Goal: Task Accomplishment & Management: Manage account settings

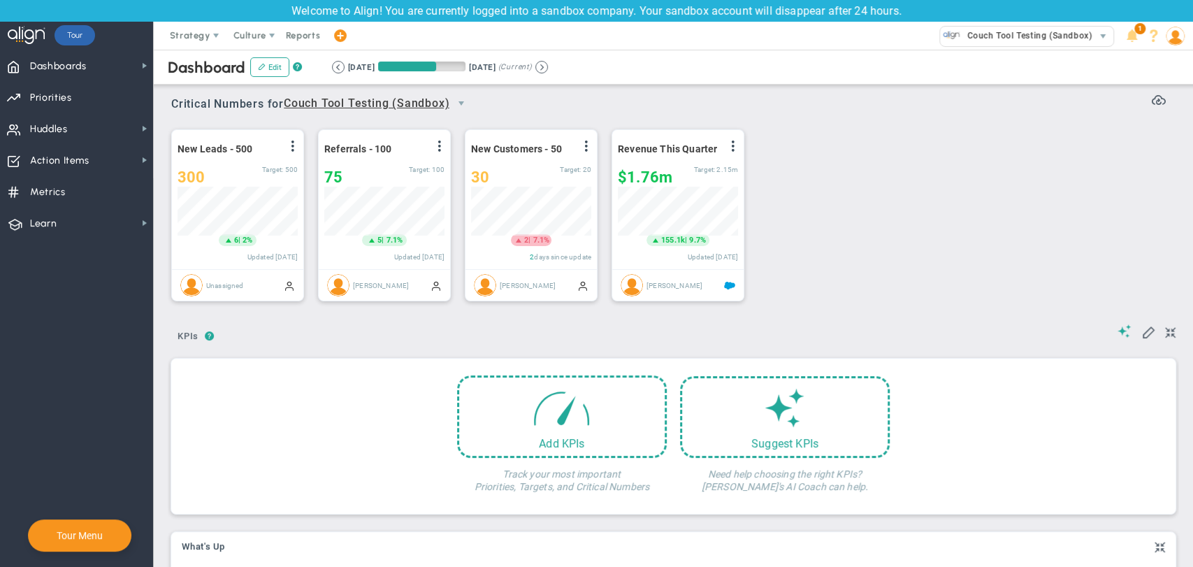
scroll to position [49, 120]
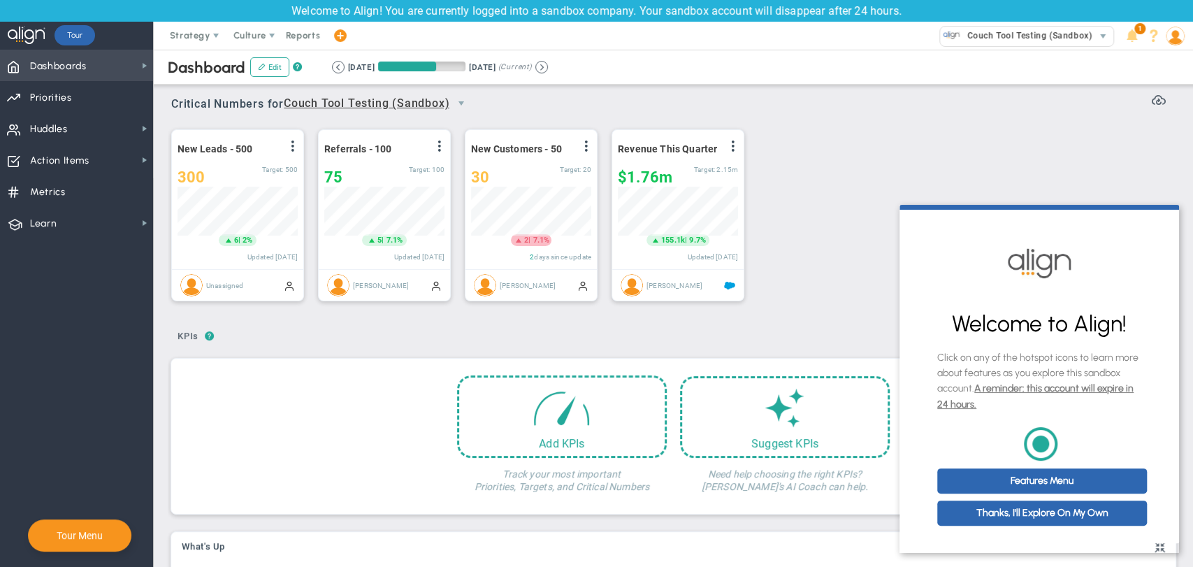
click at [131, 56] on span "Dashboards Dashboards" at bounding box center [76, 65] width 153 height 31
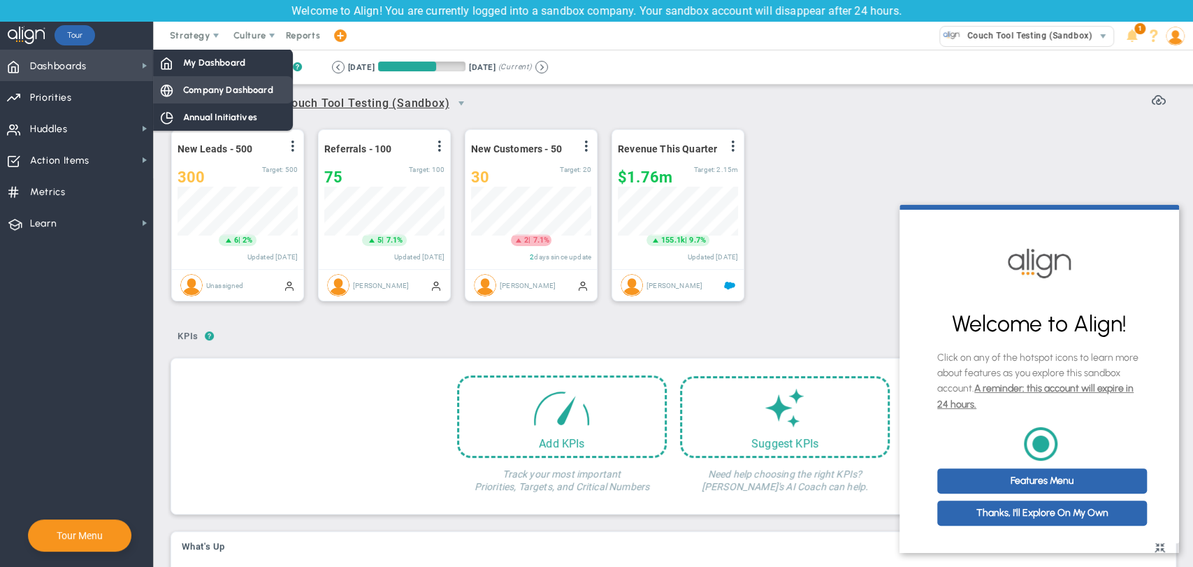
click at [229, 86] on span "Company Dashboard" at bounding box center [228, 89] width 90 height 13
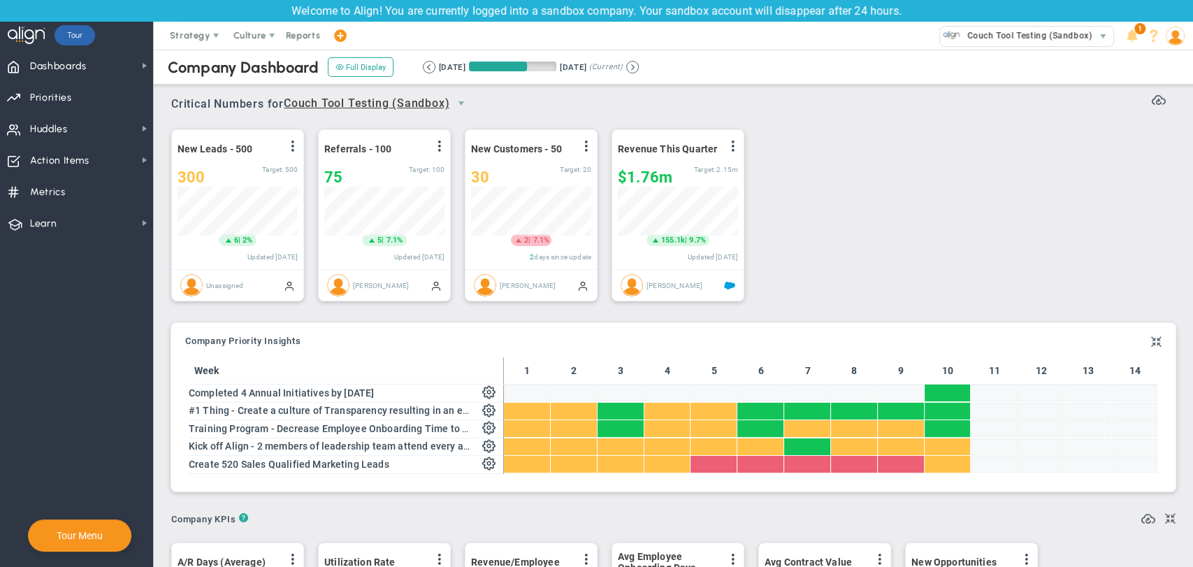
scroll to position [49, 120]
click at [91, 64] on span "Dashboards Dashboards" at bounding box center [76, 65] width 153 height 31
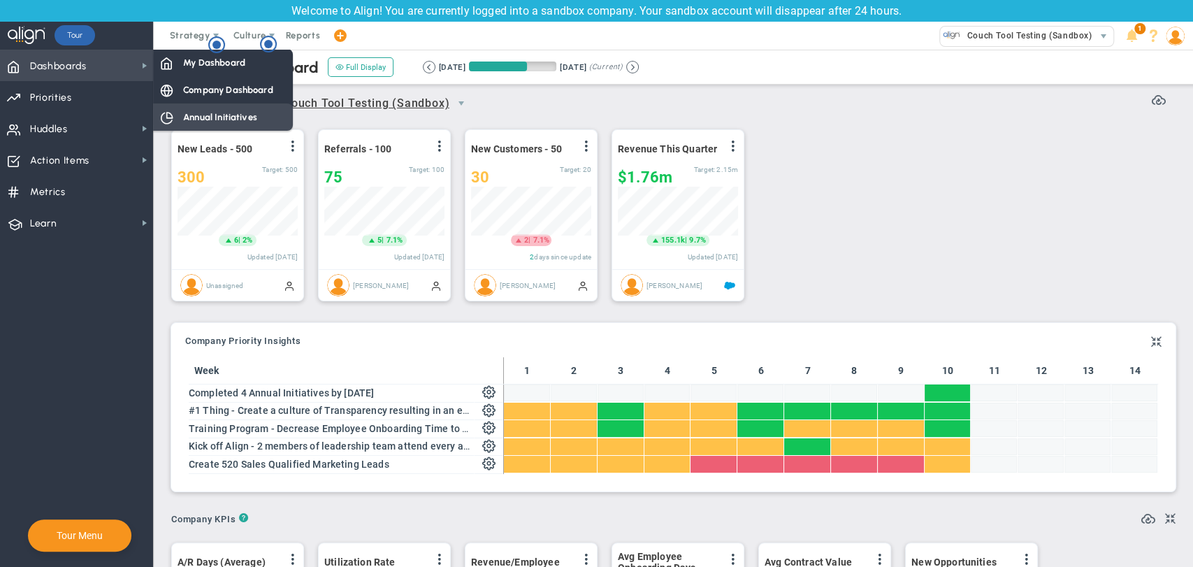
click at [204, 117] on span "Annual Initiatives" at bounding box center [220, 116] width 74 height 13
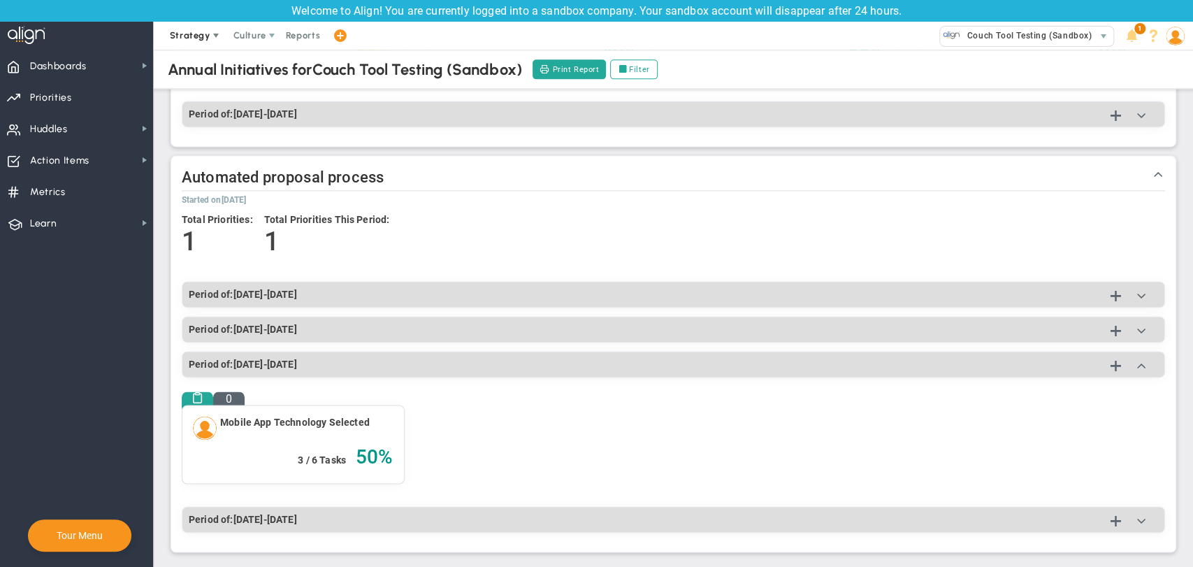
click at [204, 31] on span "Strategy" at bounding box center [190, 35] width 41 height 10
click at [197, 59] on span "One Page Strategic Plan" at bounding box center [224, 64] width 129 height 28
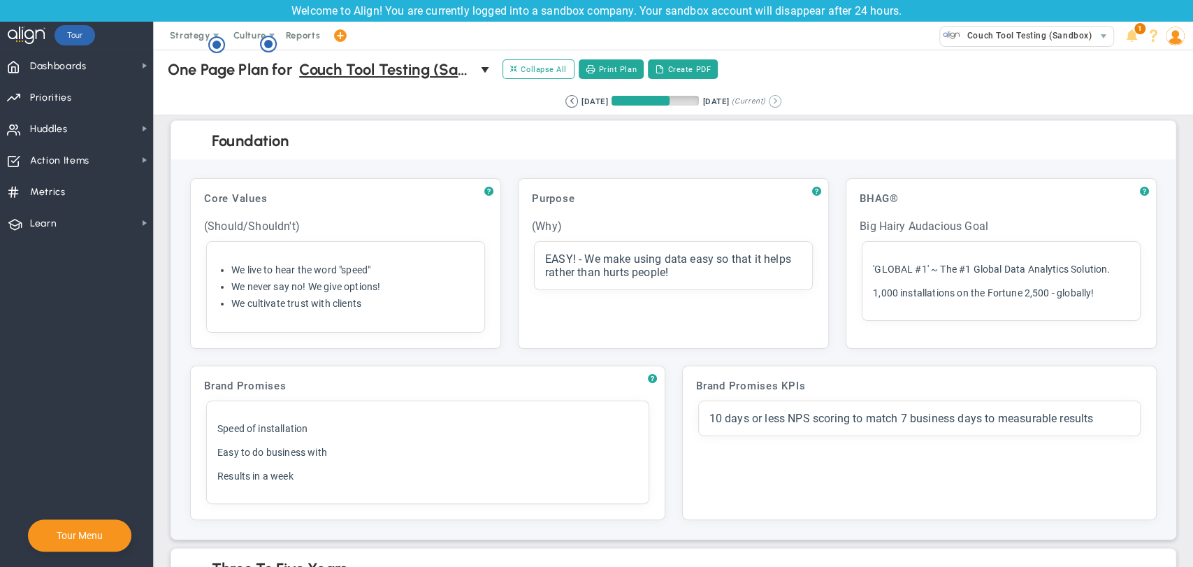
click at [782, 104] on button at bounding box center [775, 101] width 13 height 13
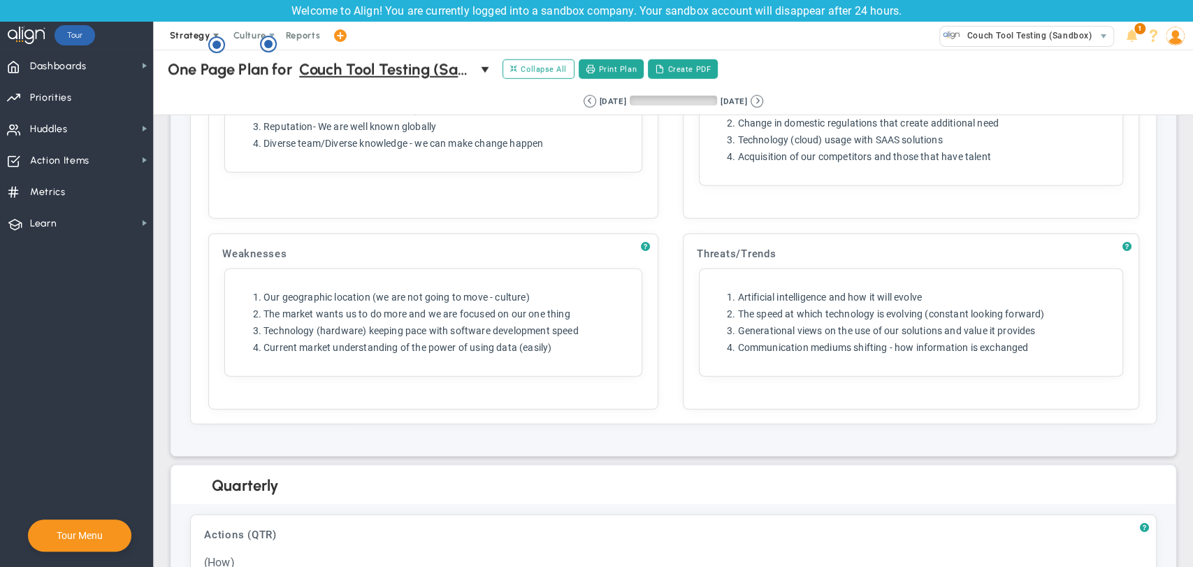
click at [200, 32] on span "Strategy" at bounding box center [190, 35] width 41 height 10
click at [224, 85] on span "Alignment Checklist" at bounding box center [224, 92] width 129 height 28
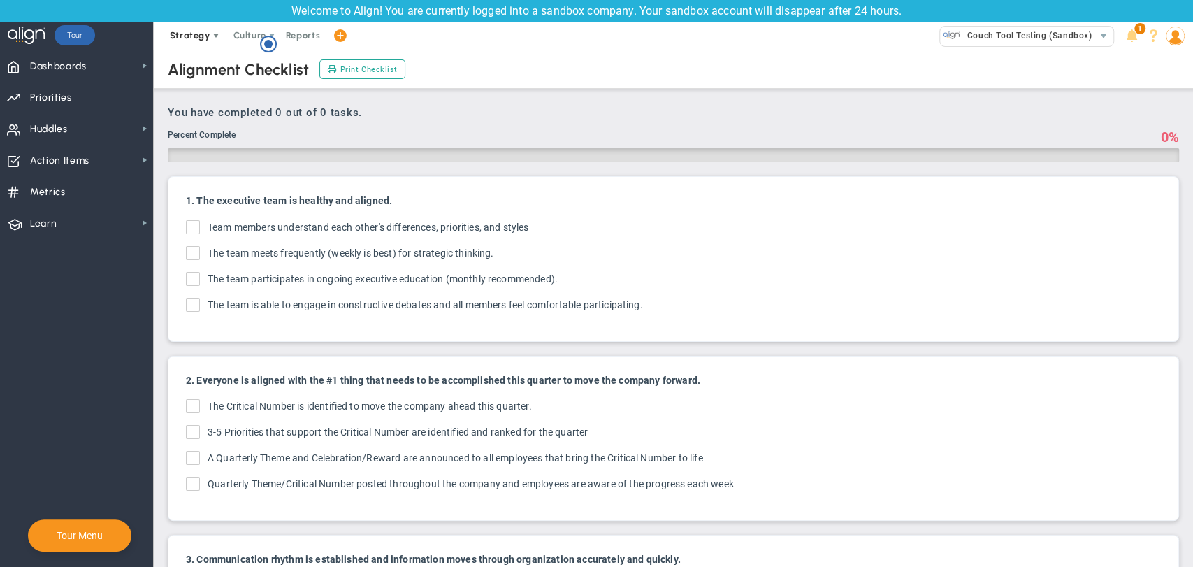
checkbox input "true"
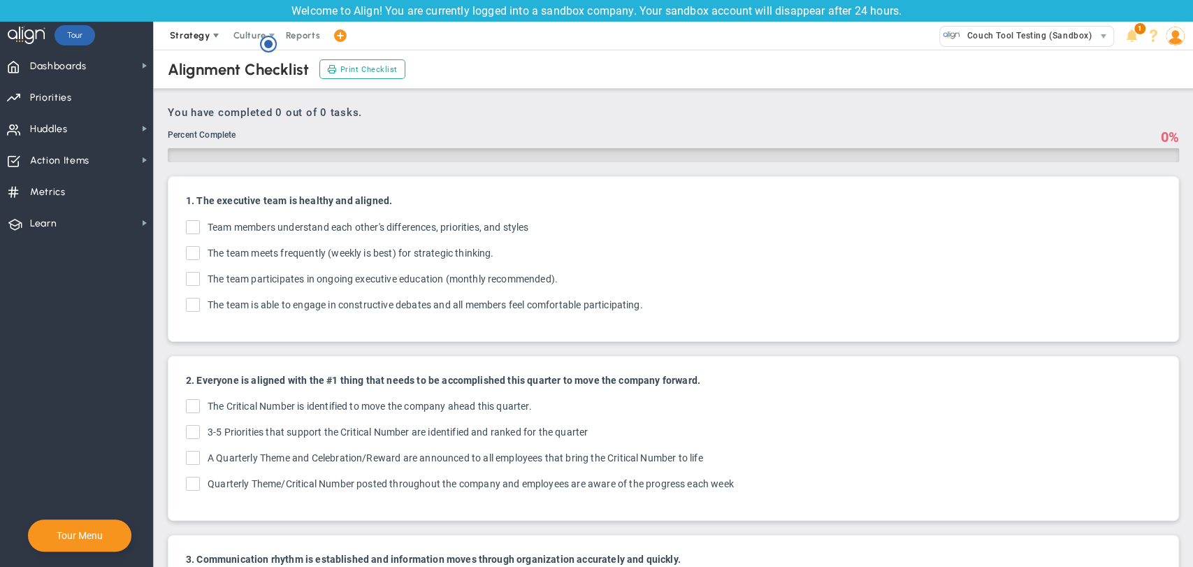
checkbox input "true"
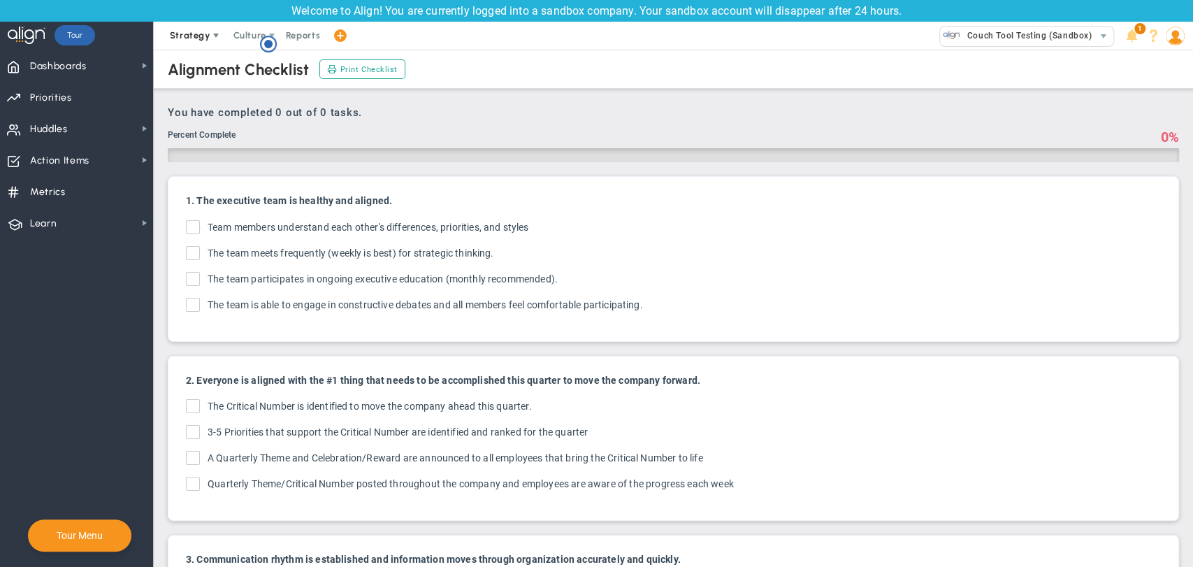
checkbox input "true"
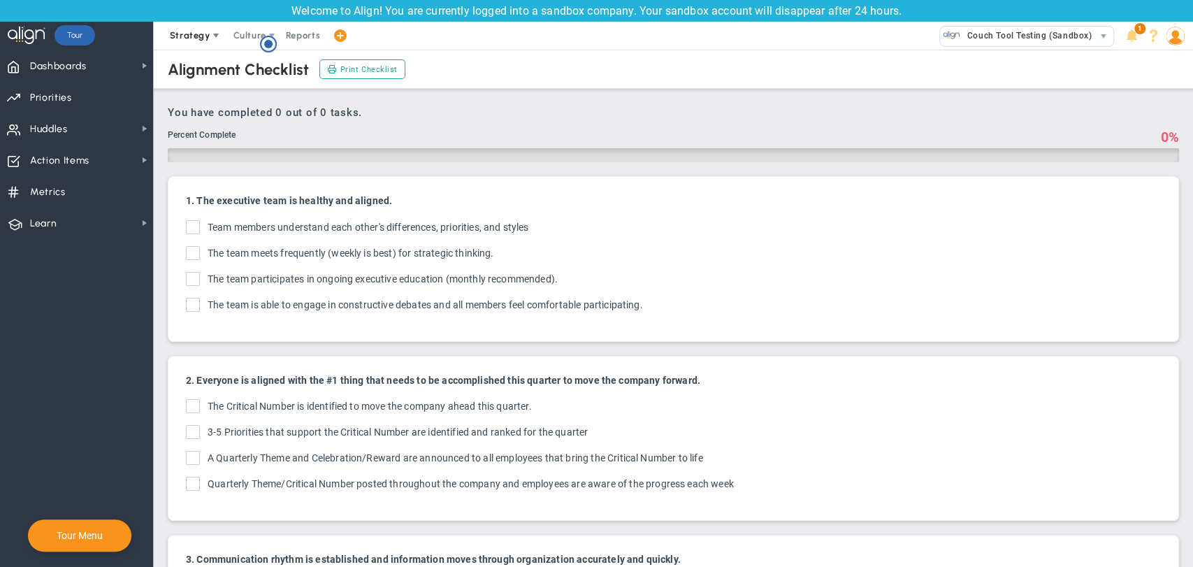
checkbox input "true"
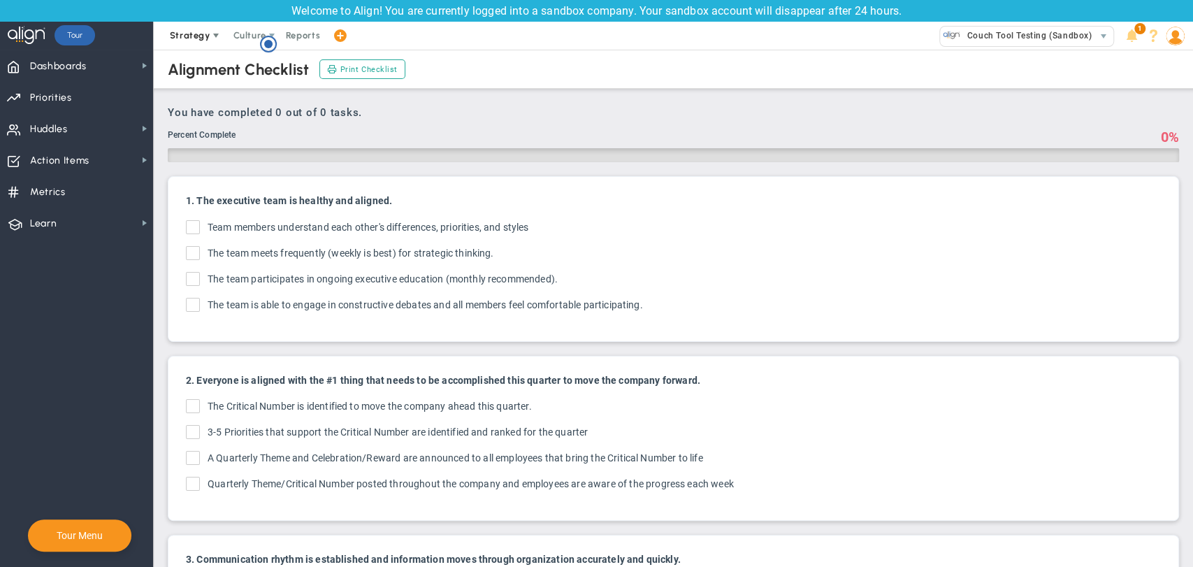
checkbox input "true"
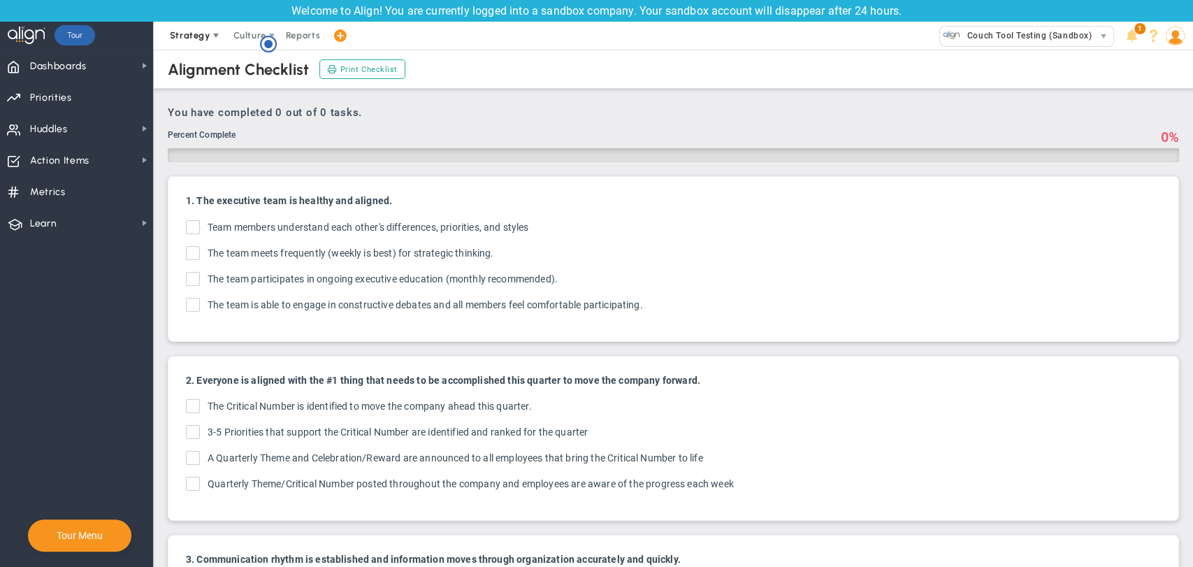
checkbox input "true"
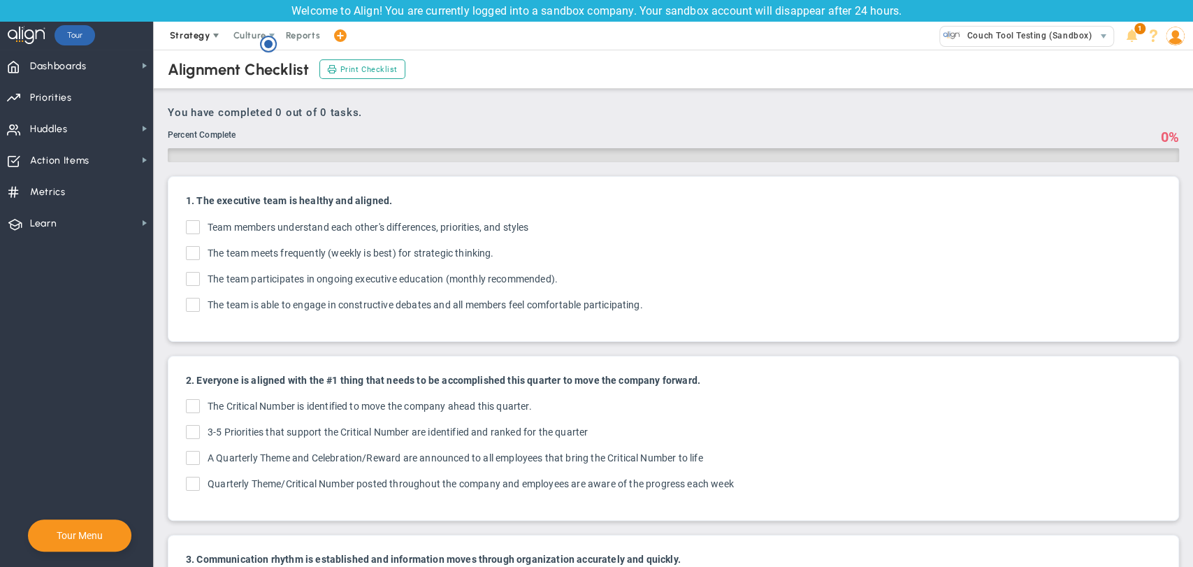
checkbox input "true"
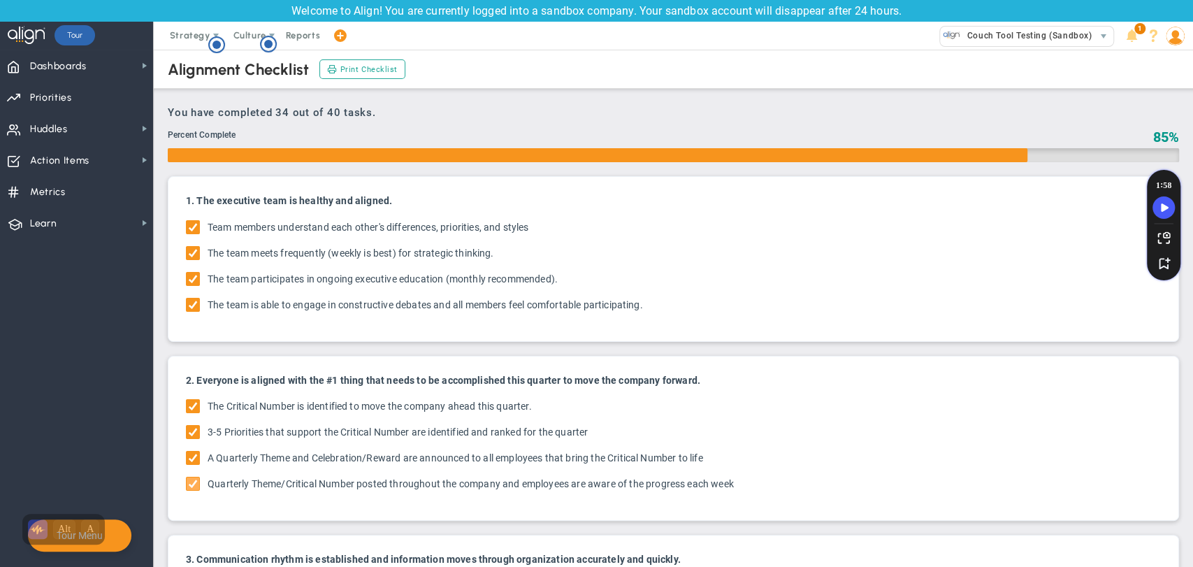
click at [187, 479] on span at bounding box center [193, 484] width 14 height 14
click at [185, 501] on div "2. Everyone is aligned with the #1 thing that needs to be accomplished this qua…" at bounding box center [673, 439] width 996 height 150
click at [192, 43] on span "Strategy" at bounding box center [191, 36] width 64 height 28
click at [194, 108] on span "4D Vision Summary" at bounding box center [224, 120] width 129 height 28
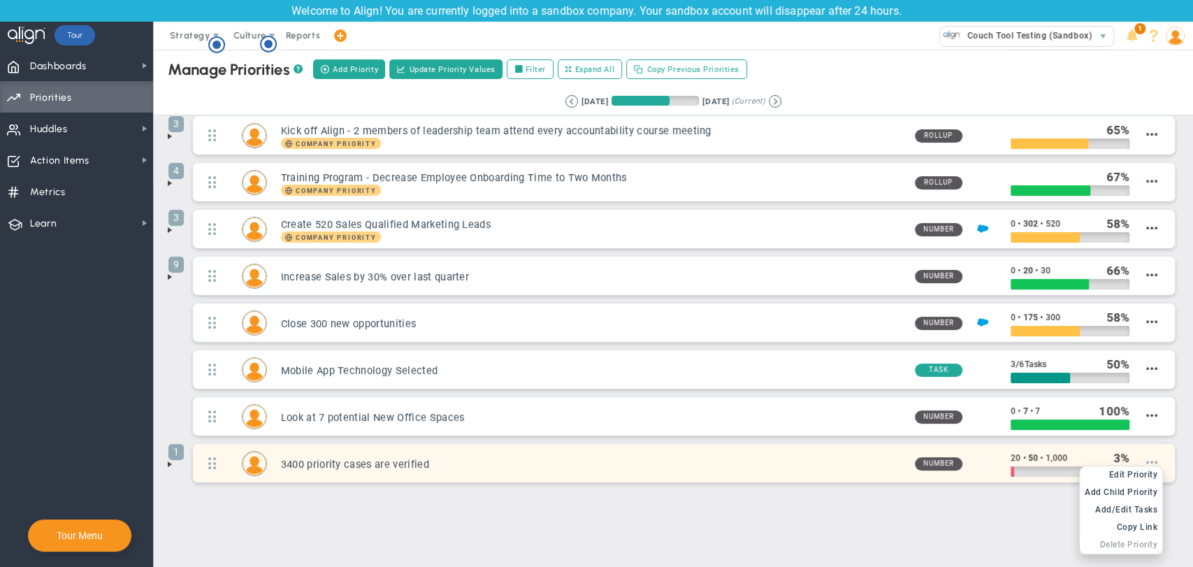
click at [1147, 457] on span at bounding box center [1152, 462] width 11 height 11
click at [1126, 474] on span "Edit Priority" at bounding box center [1134, 475] width 49 height 10
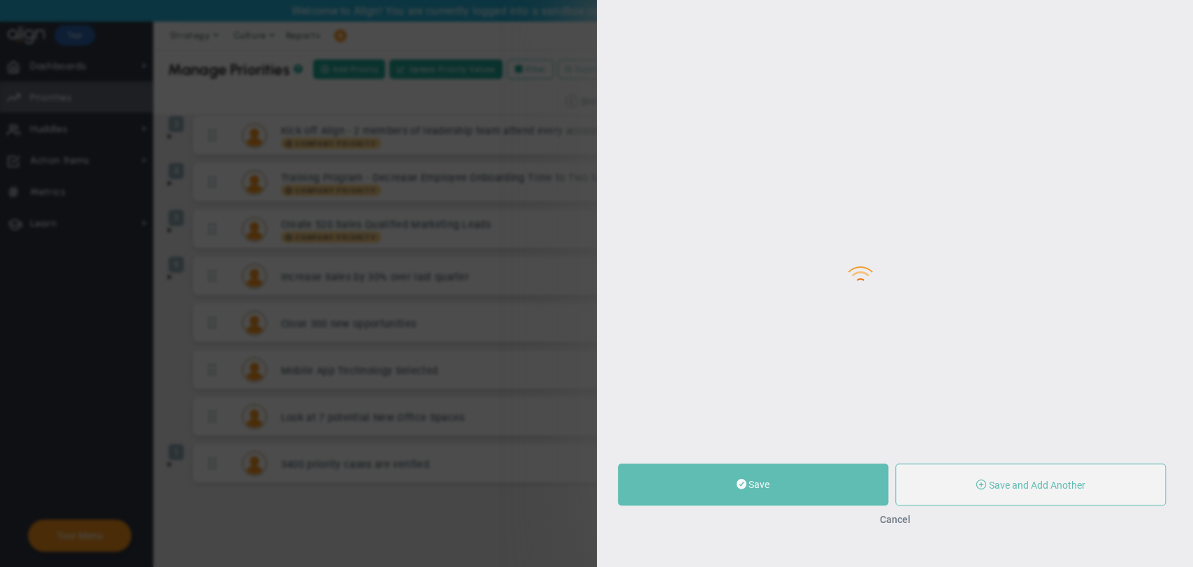
type input "3400 priority cases are verified"
type input "20"
type input "50"
type input "1,000"
radio input "true"
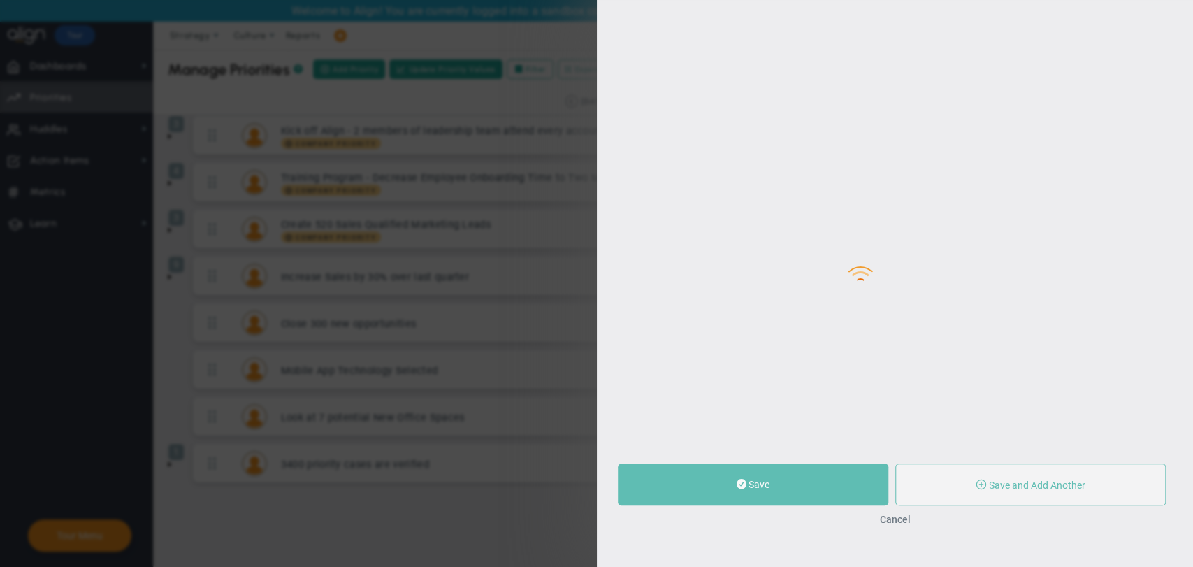
type input "[PERSON_NAME] BM"
type input "20"
type input "50"
type input "1,000"
radio input "true"
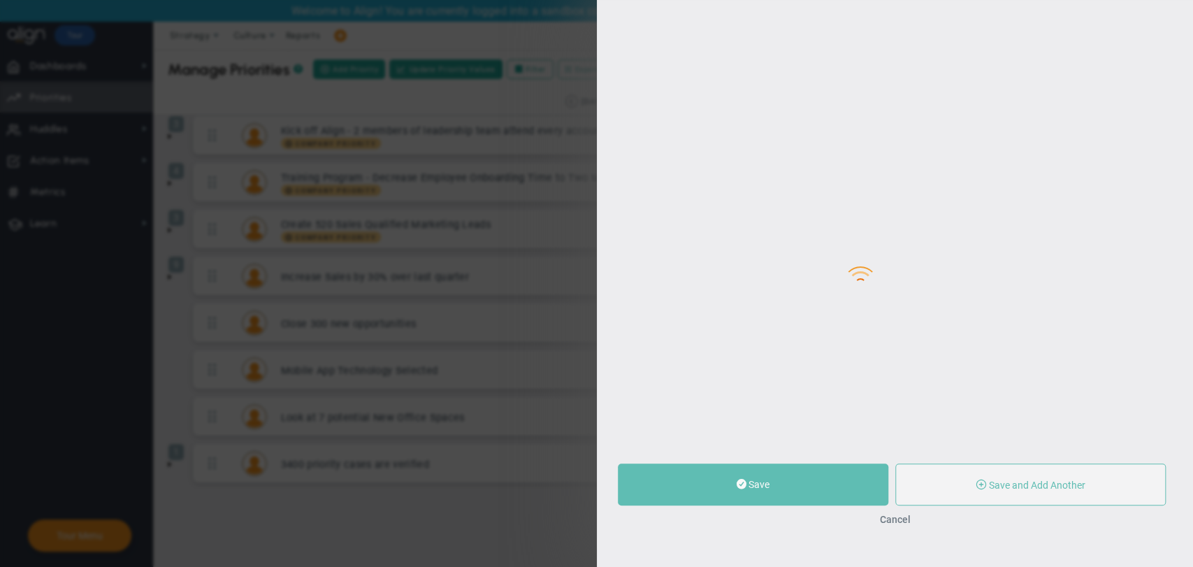
type input "A/R Days (Average)"
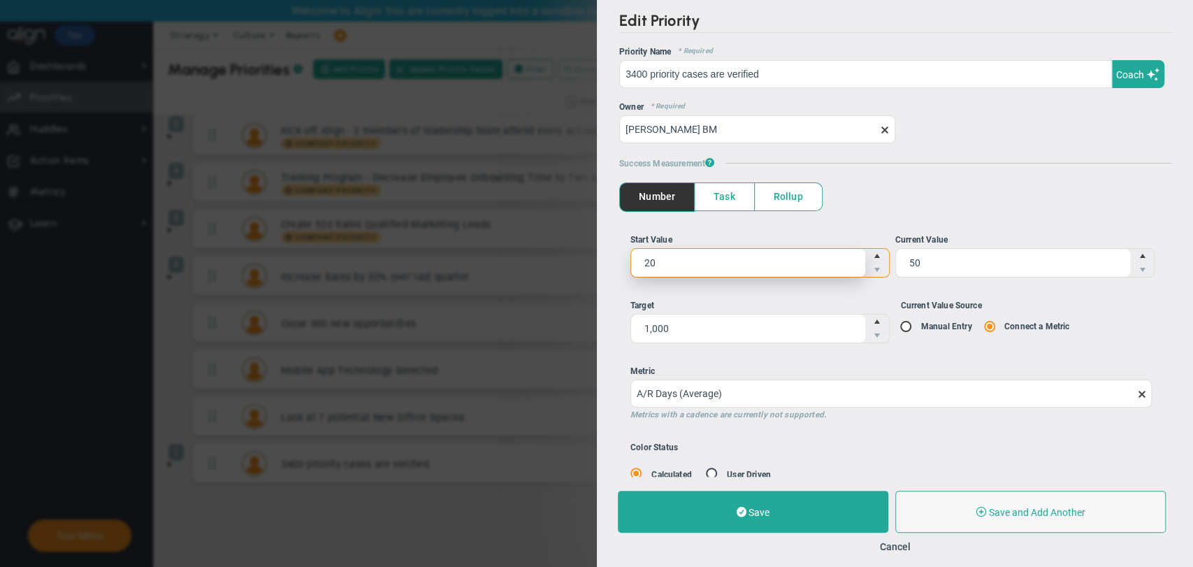
drag, startPoint x: 687, startPoint y: 262, endPoint x: 268, endPoint y: 266, distance: 418.1
click at [268, 266] on div "Edit Priority OKR Name Priority Name 3400 priority cases are verified Coach AI …" at bounding box center [596, 283] width 1193 height 567
type input "30"
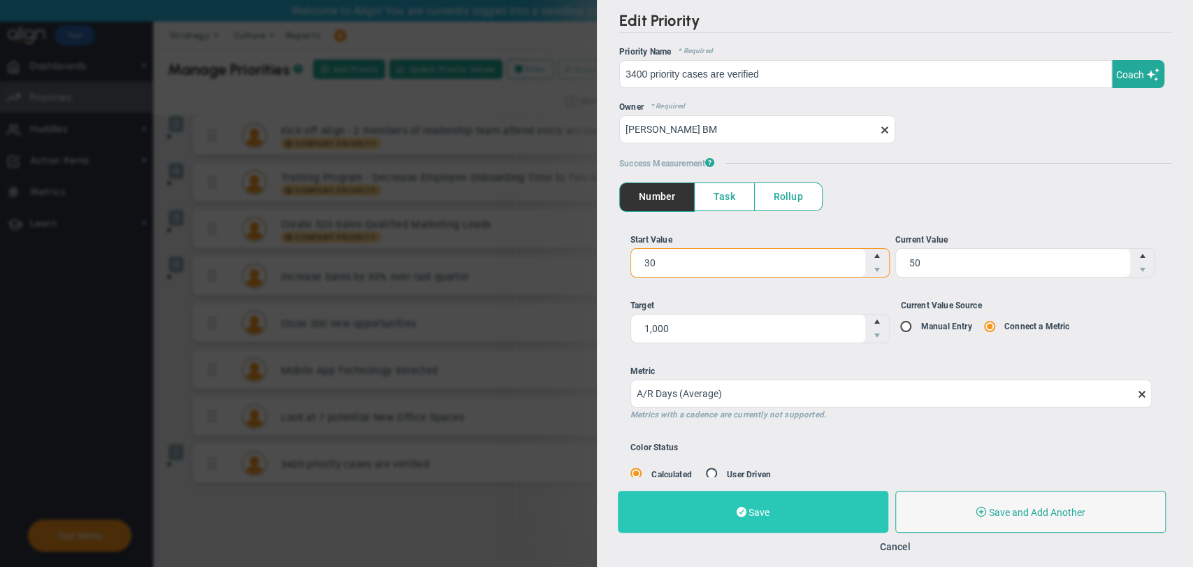
type input "30"
click at [802, 510] on button "Save" at bounding box center [753, 512] width 271 height 42
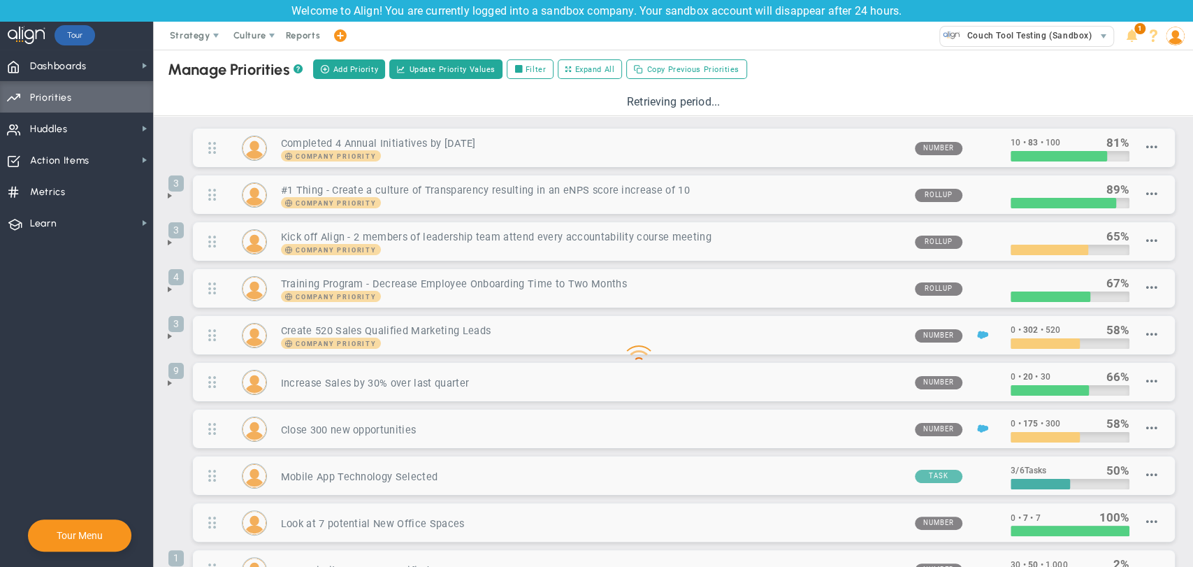
scroll to position [106, 0]
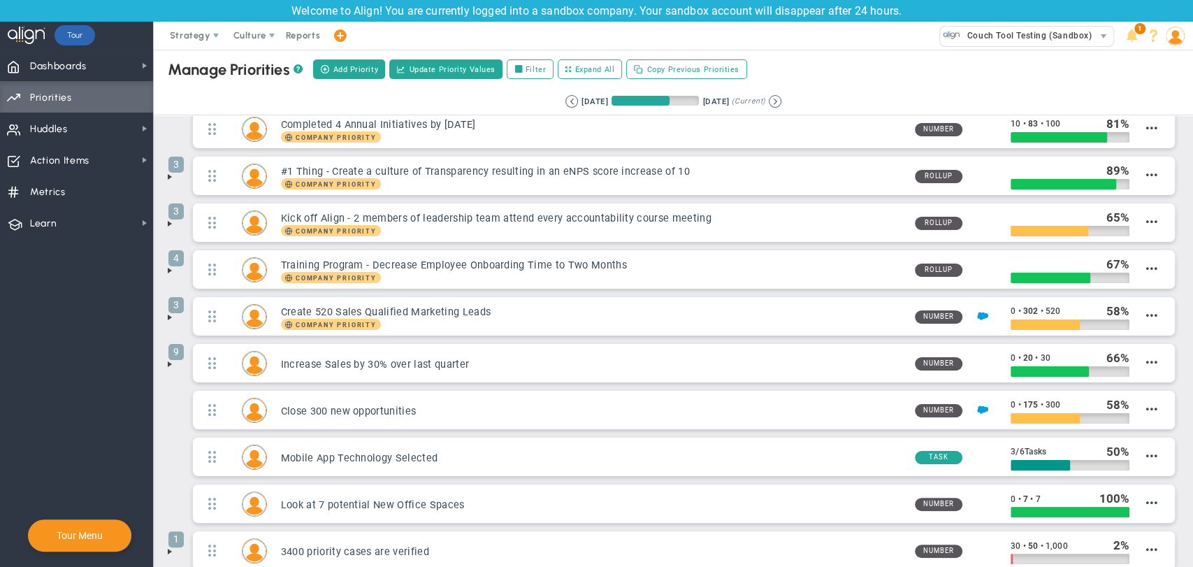
scroll to position [106, 0]
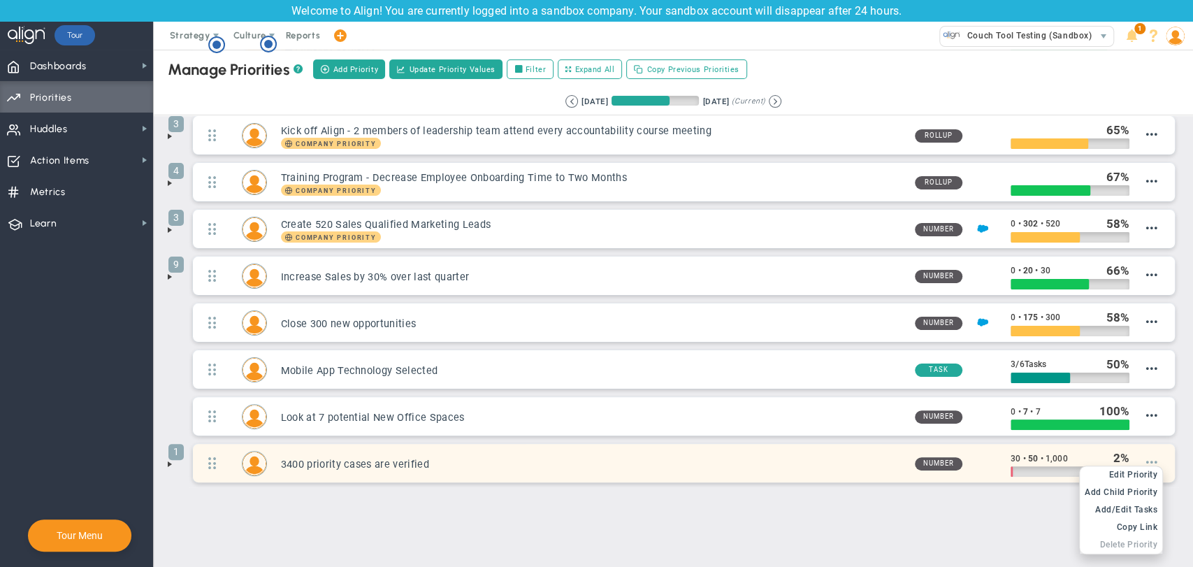
click at [1147, 457] on span at bounding box center [1152, 462] width 11 height 11
click at [1133, 471] on span "Edit Priority" at bounding box center [1134, 475] width 49 height 10
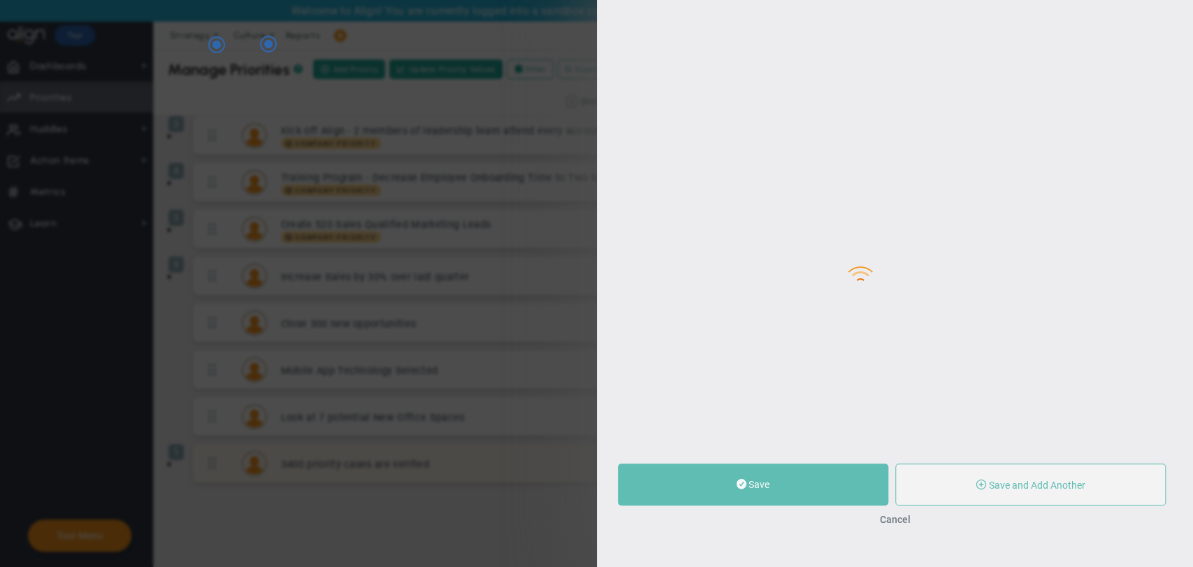
type input "3400 priority cases are verified"
type input "30"
type input "50"
type input "1,000"
radio input "true"
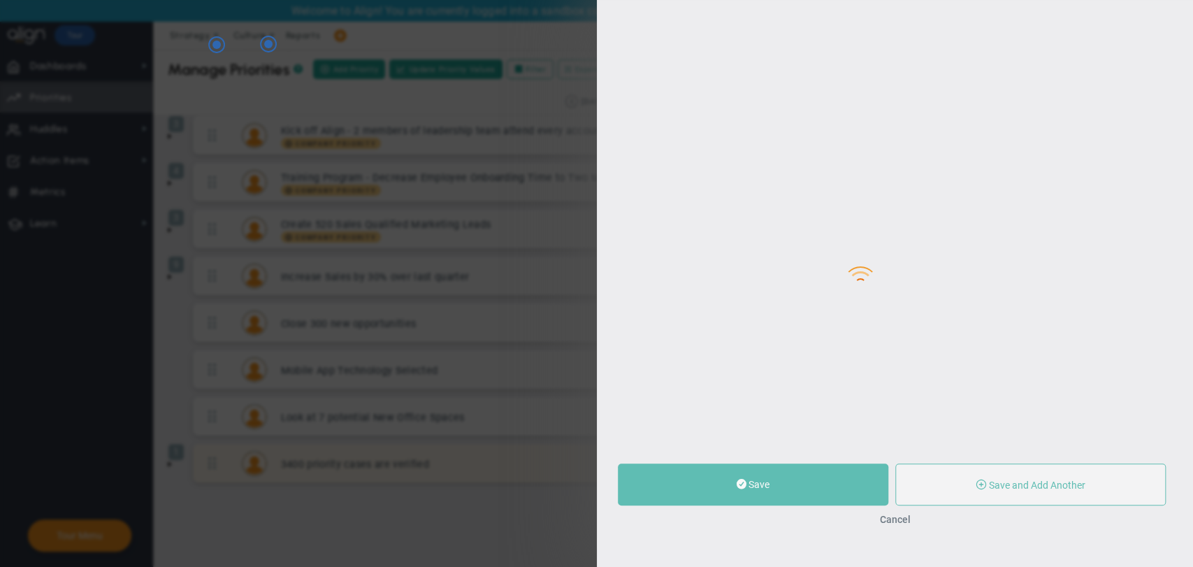
type input "[PERSON_NAME] BM"
type input "30"
type input "50"
type input "1,000"
radio input "true"
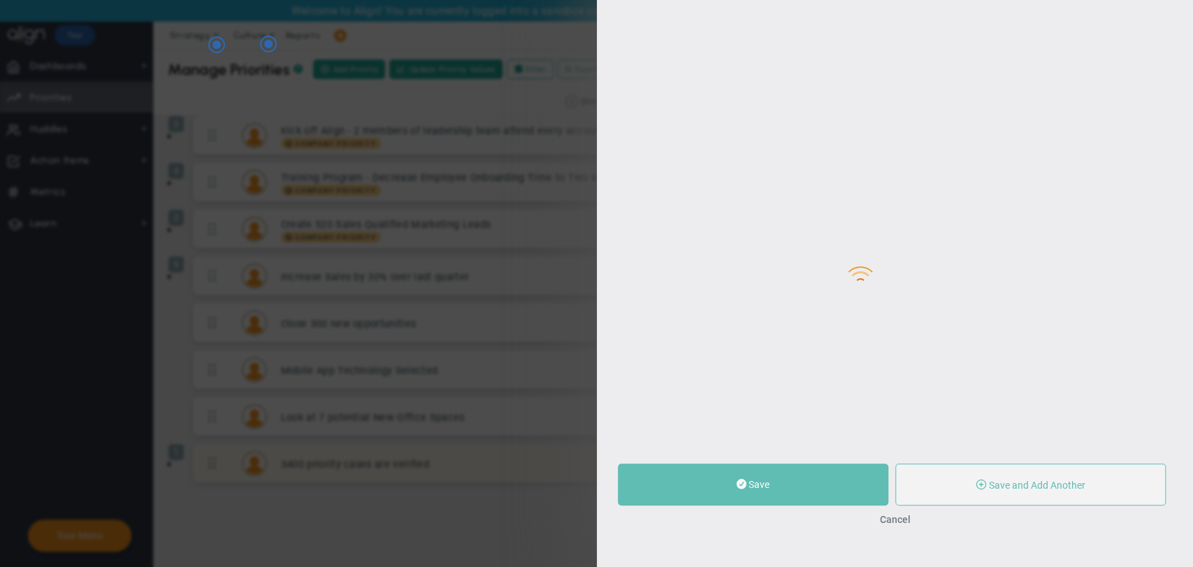
type input "A/R Days (Average)"
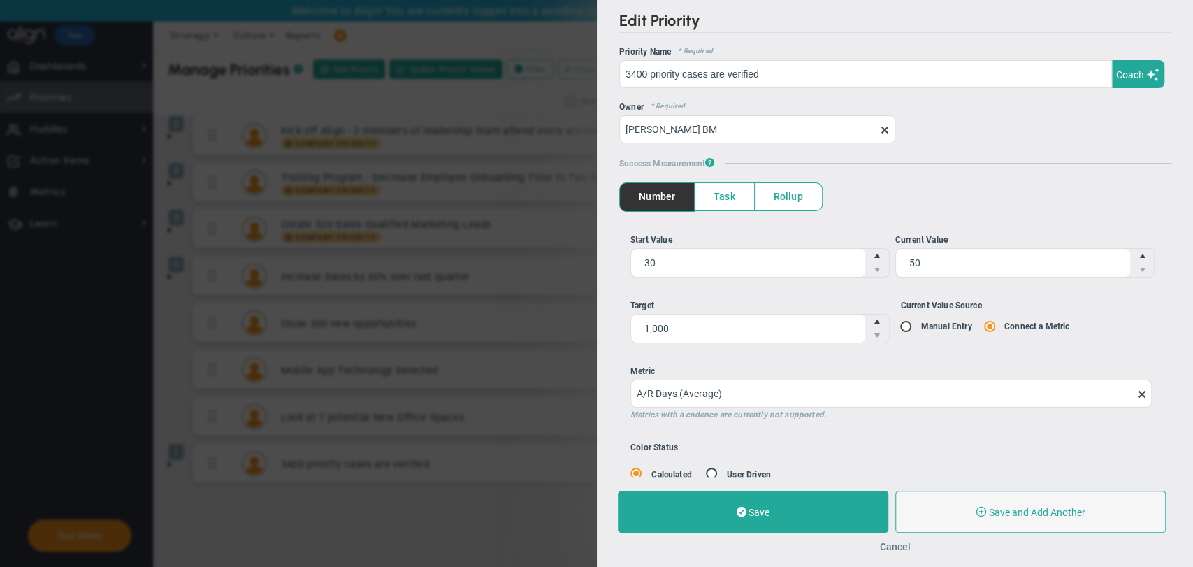
click at [897, 543] on button "Cancel" at bounding box center [895, 546] width 31 height 11
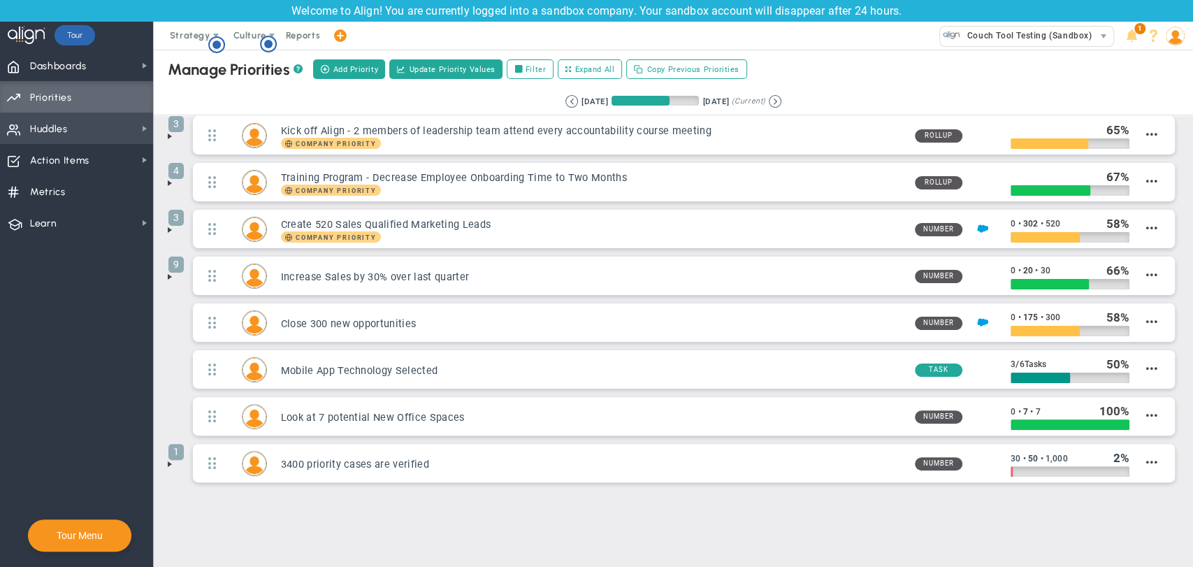
click at [103, 129] on span "Huddles Huddles" at bounding box center [76, 128] width 153 height 31
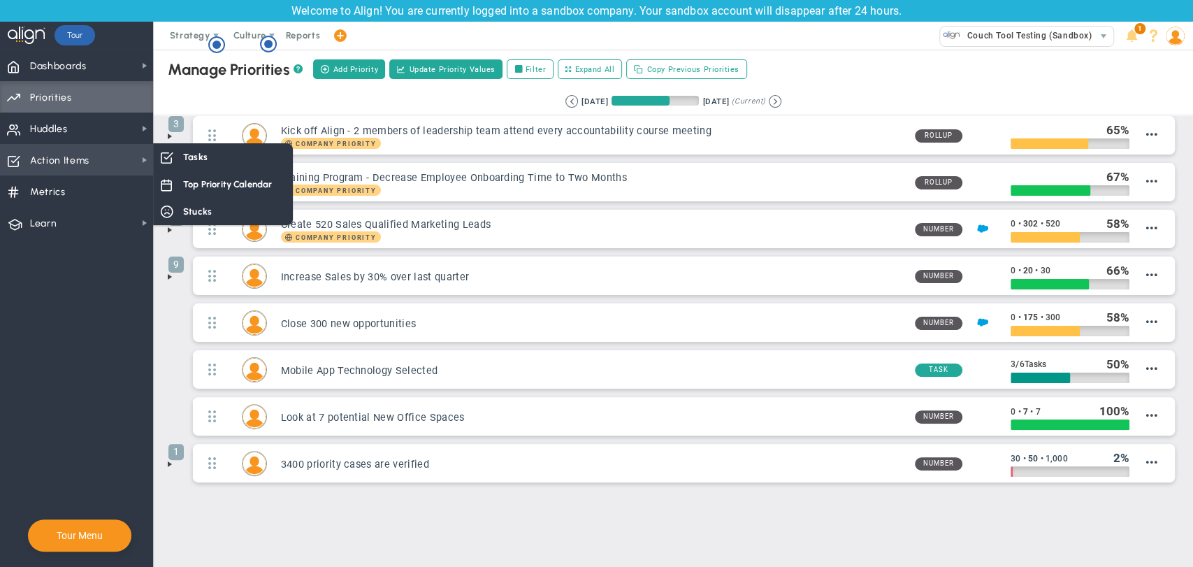
click at [126, 153] on span "Action Items Action Items" at bounding box center [76, 159] width 153 height 31
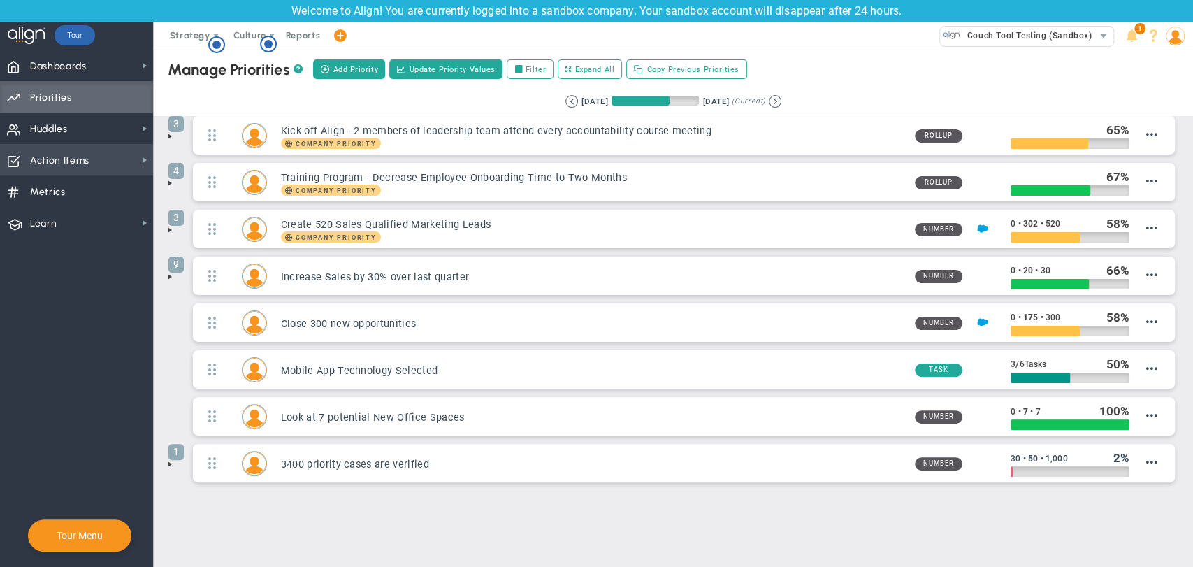
click at [133, 154] on span "Action Items Action Items" at bounding box center [76, 159] width 153 height 31
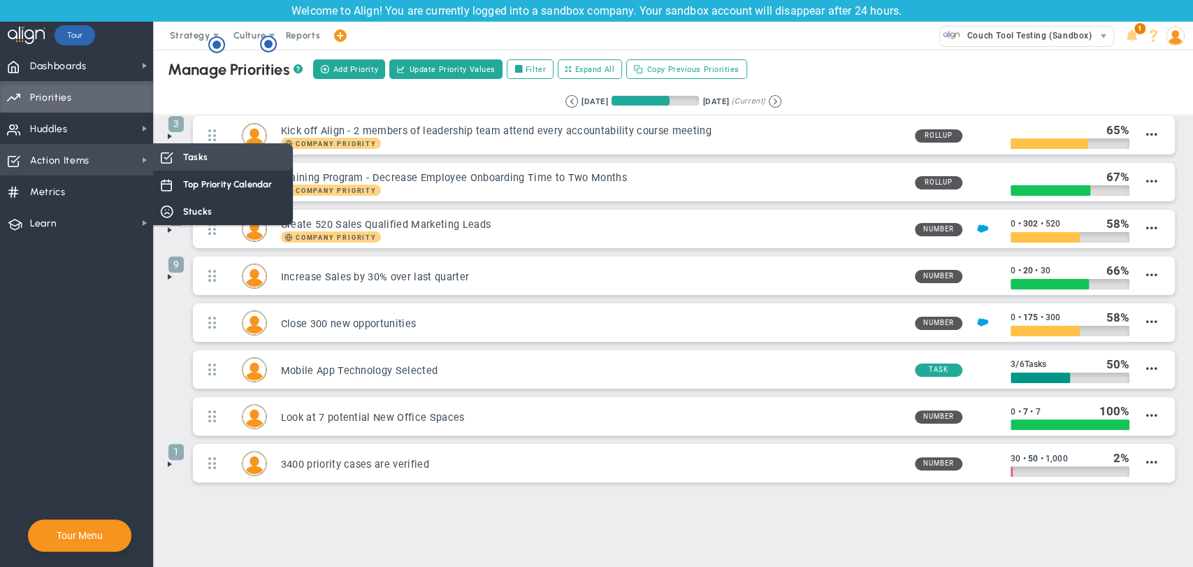
click at [182, 164] on div "Tasks" at bounding box center [223, 156] width 140 height 27
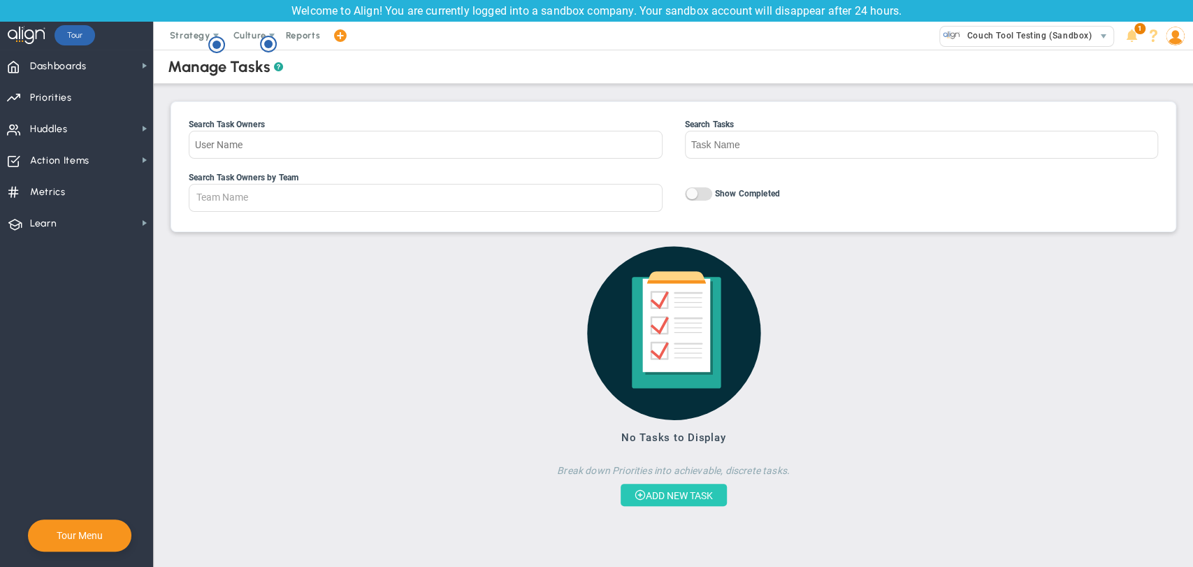
click at [682, 499] on button "ADD NEW TASK" at bounding box center [674, 495] width 106 height 22
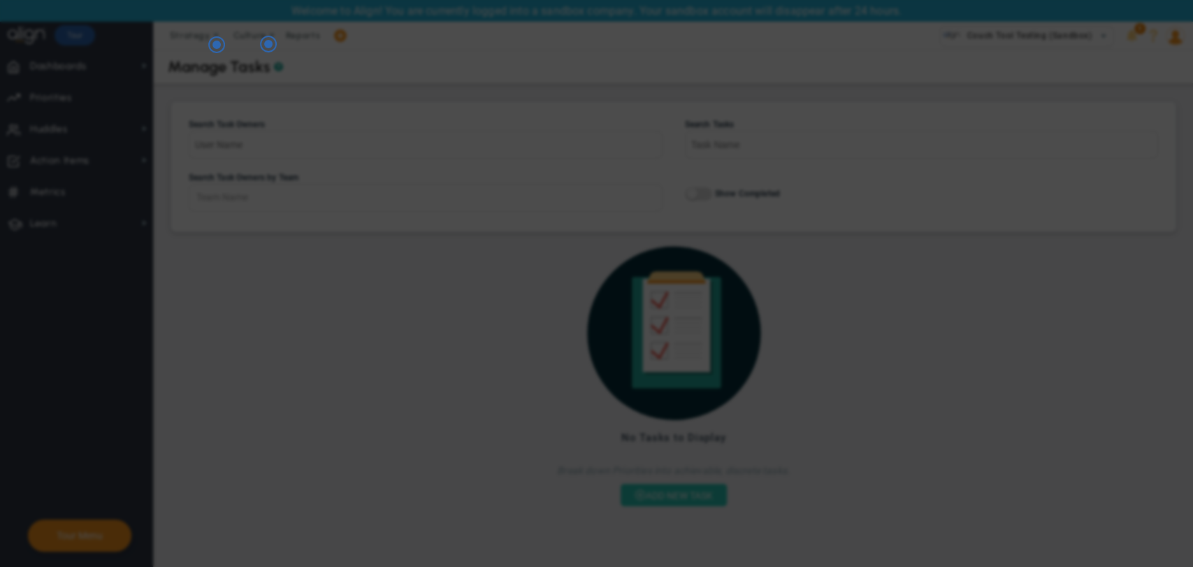
checkbox input "false"
type input "[DATE]"
checkbox input "false"
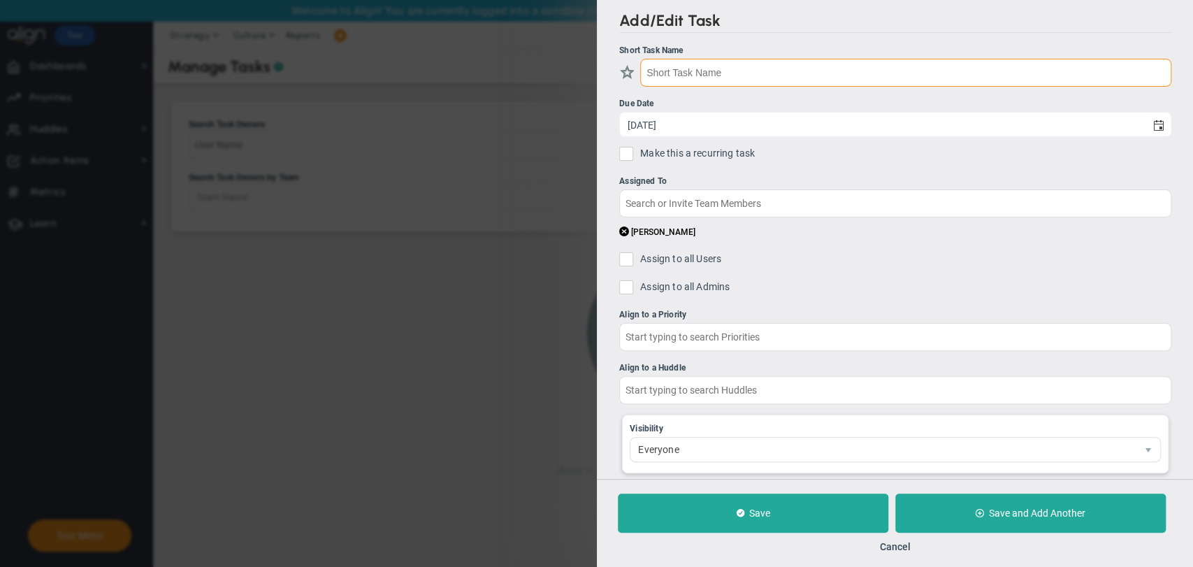
click at [704, 73] on input "text" at bounding box center [905, 73] width 531 height 28
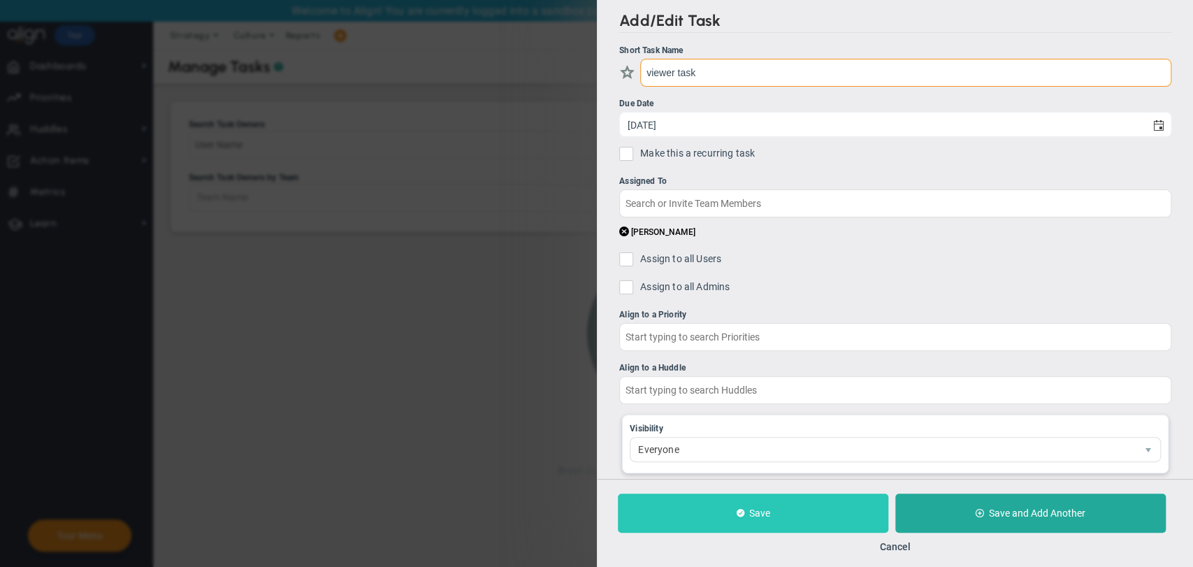
type input "viewer task"
click at [761, 499] on button "Save" at bounding box center [753, 513] width 271 height 39
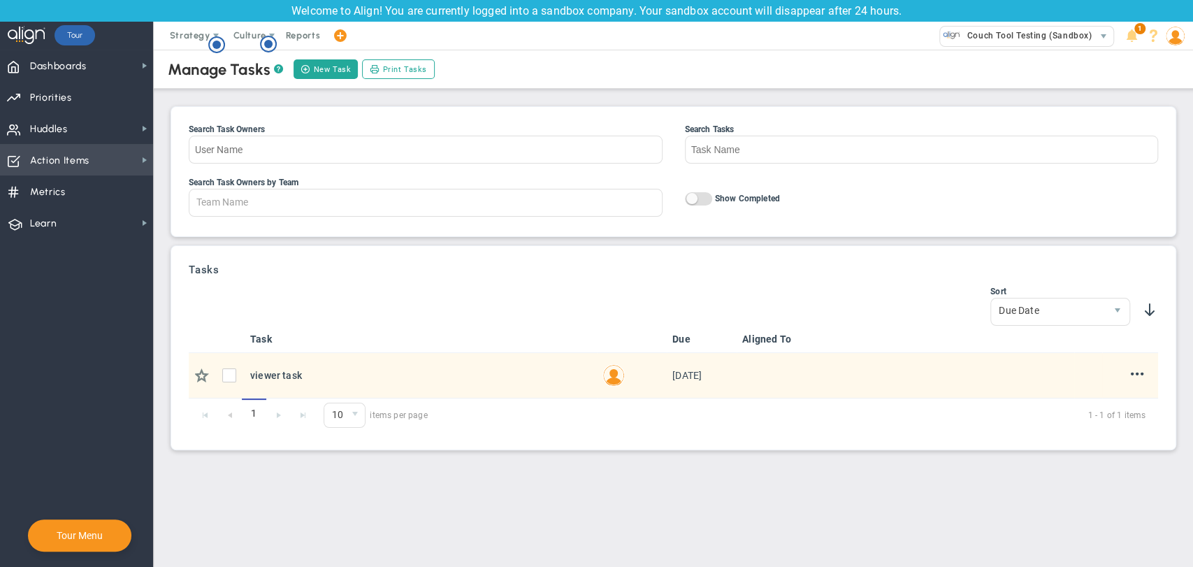
click at [101, 157] on span "Action Items Action Items" at bounding box center [76, 159] width 153 height 31
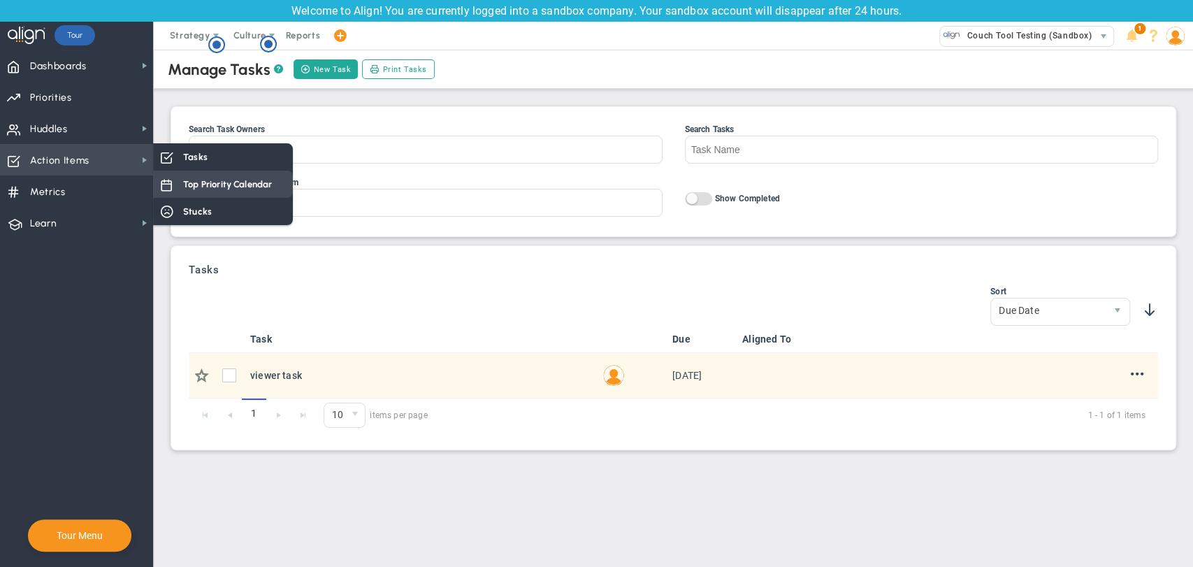
click at [224, 189] on span "Top Priority Calendar" at bounding box center [227, 184] width 89 height 13
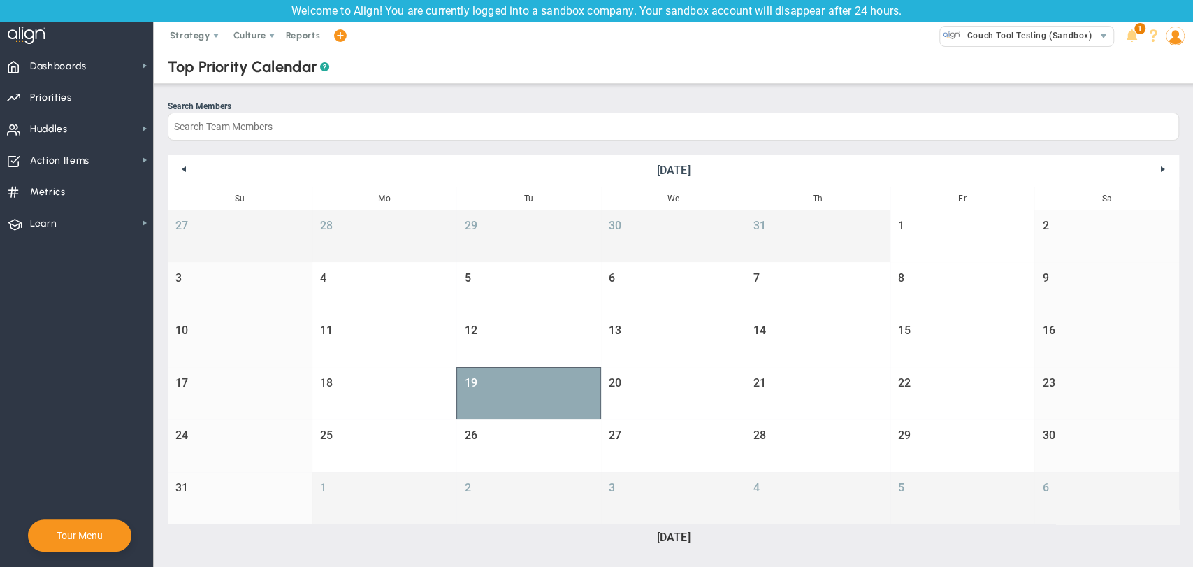
click at [570, 386] on link "19" at bounding box center [529, 393] width 145 height 52
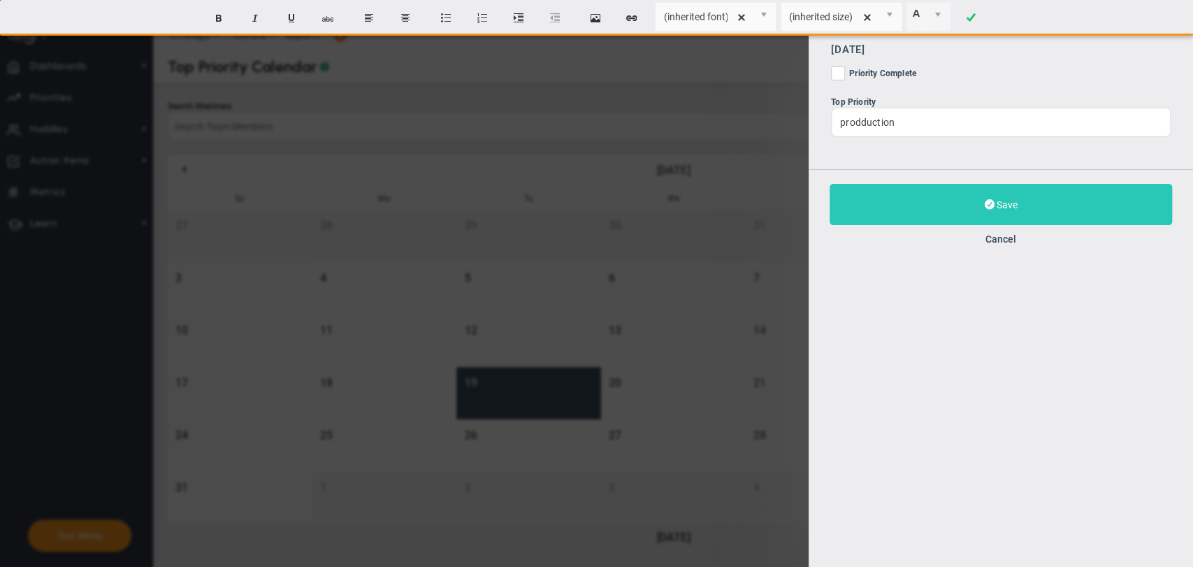
click at [986, 203] on span at bounding box center [990, 204] width 10 height 13
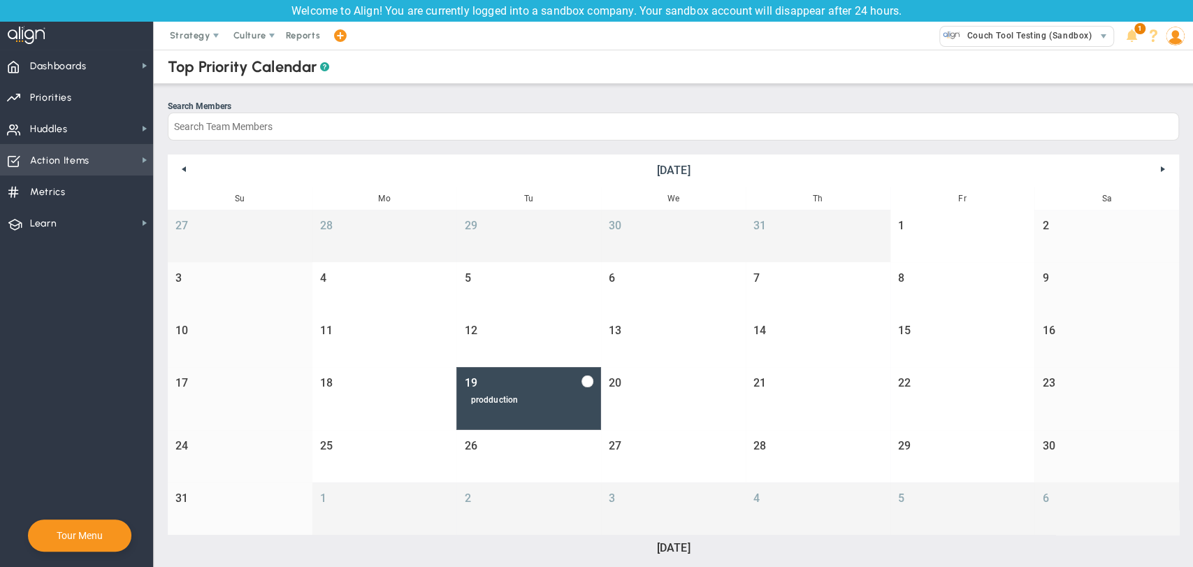
click at [89, 157] on span "Action Items" at bounding box center [59, 160] width 59 height 29
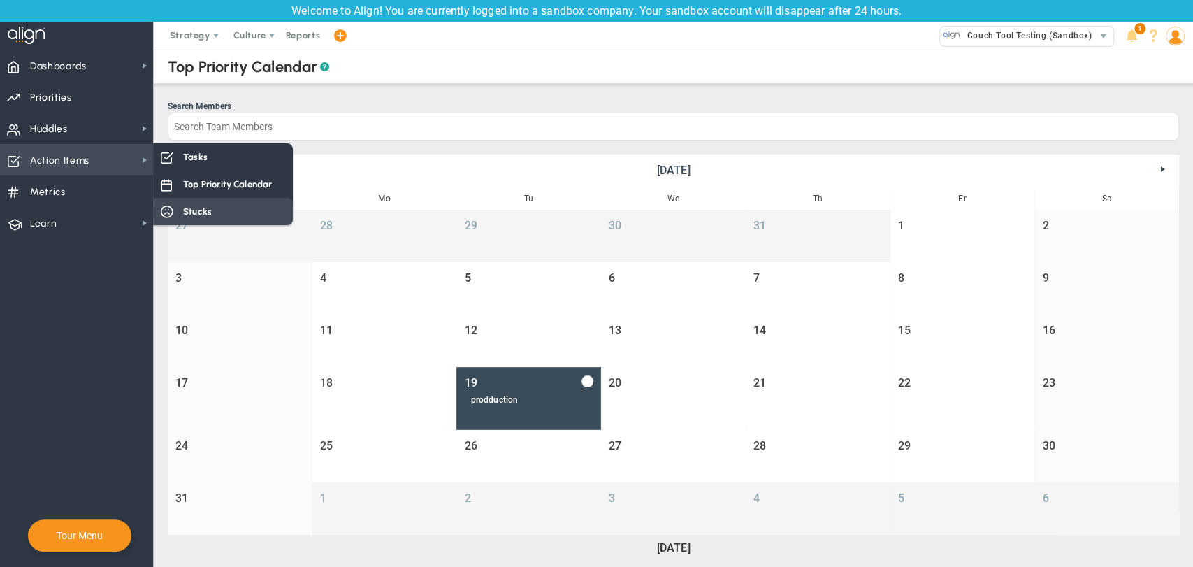
click at [196, 208] on span "Stucks" at bounding box center [197, 211] width 29 height 13
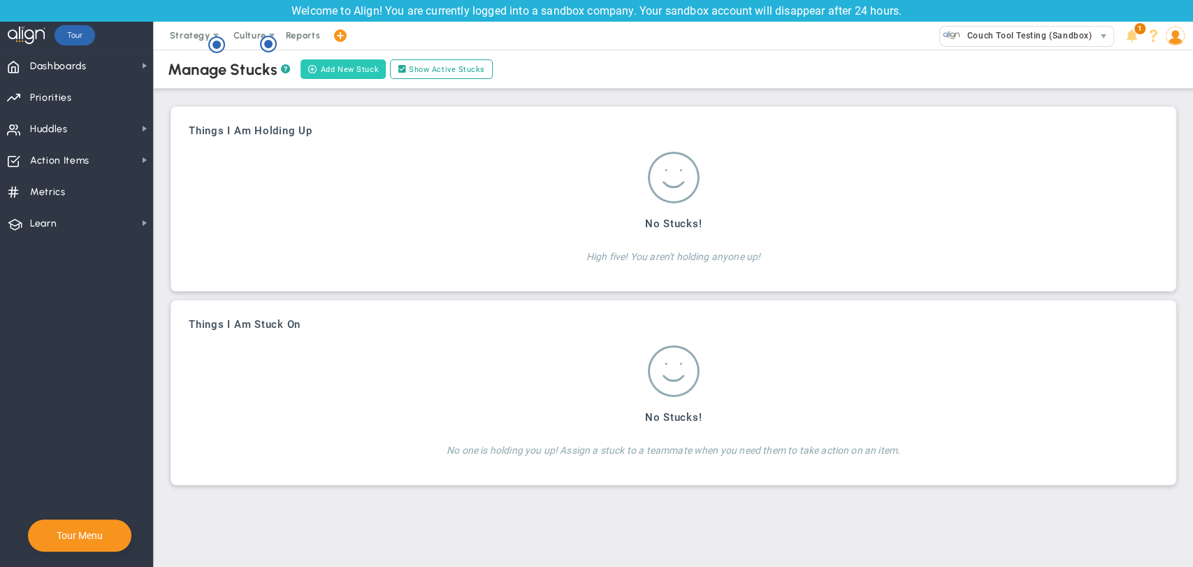
click at [331, 71] on button "Add New Stuck" at bounding box center [343, 69] width 85 height 20
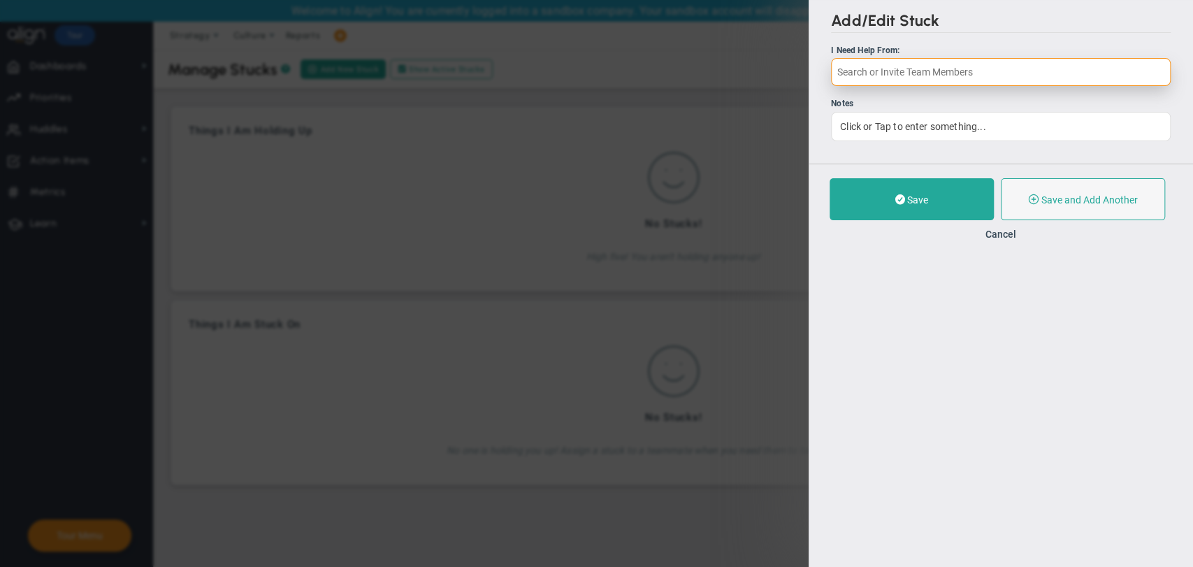
click at [969, 64] on input "text" at bounding box center [1001, 72] width 340 height 28
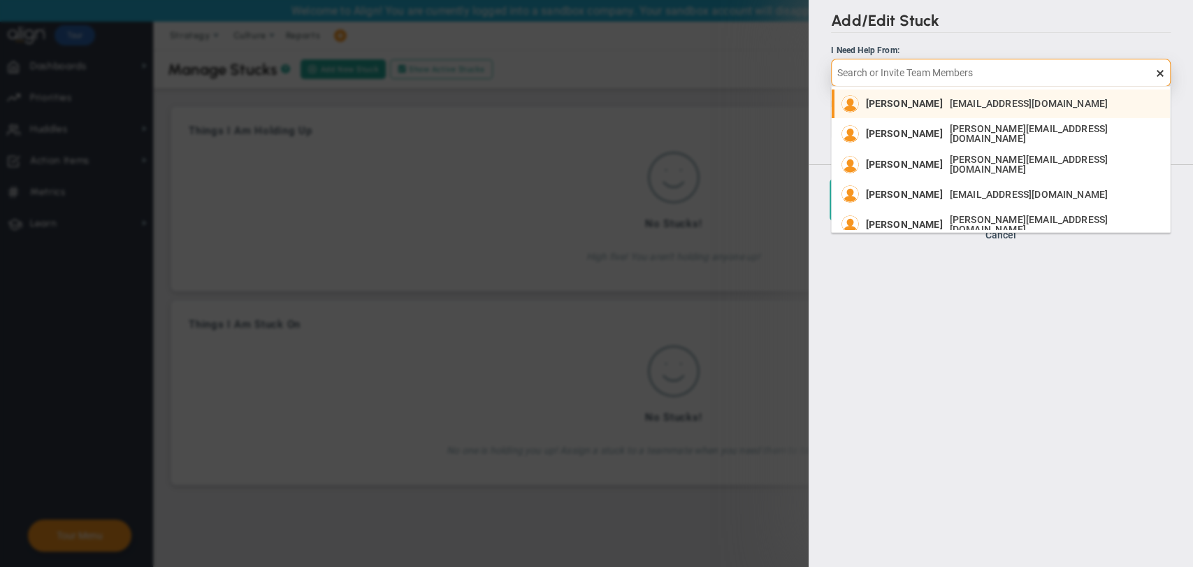
click at [954, 103] on span "[EMAIL_ADDRESS][DOMAIN_NAME]" at bounding box center [1029, 104] width 158 height 10
type input "[PERSON_NAME]"
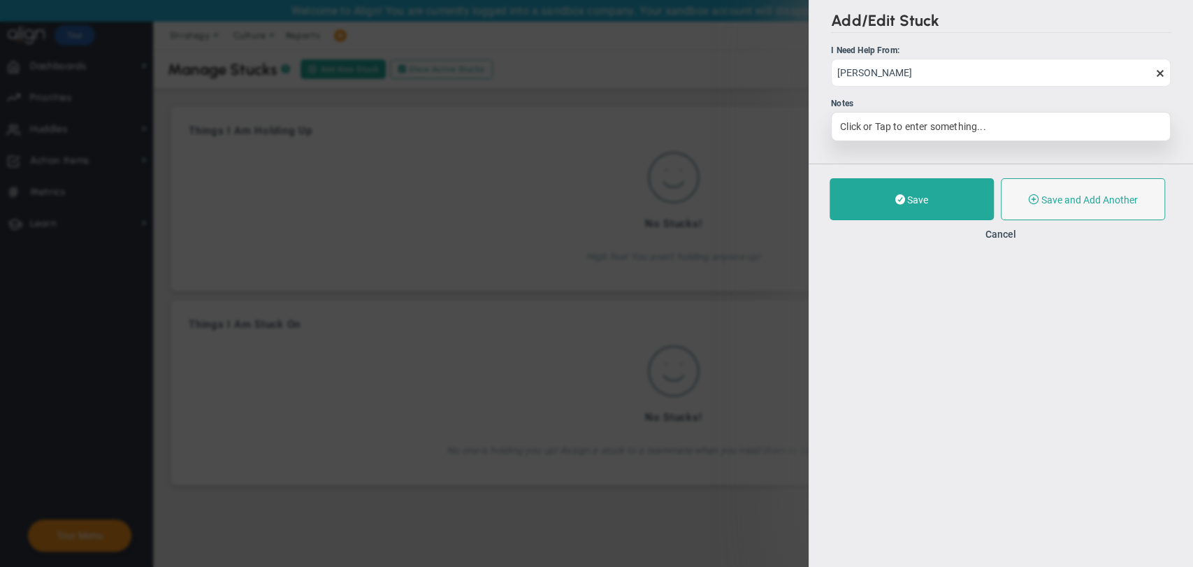
click at [943, 131] on div "Click or Tap to enter something..." at bounding box center [1001, 126] width 340 height 29
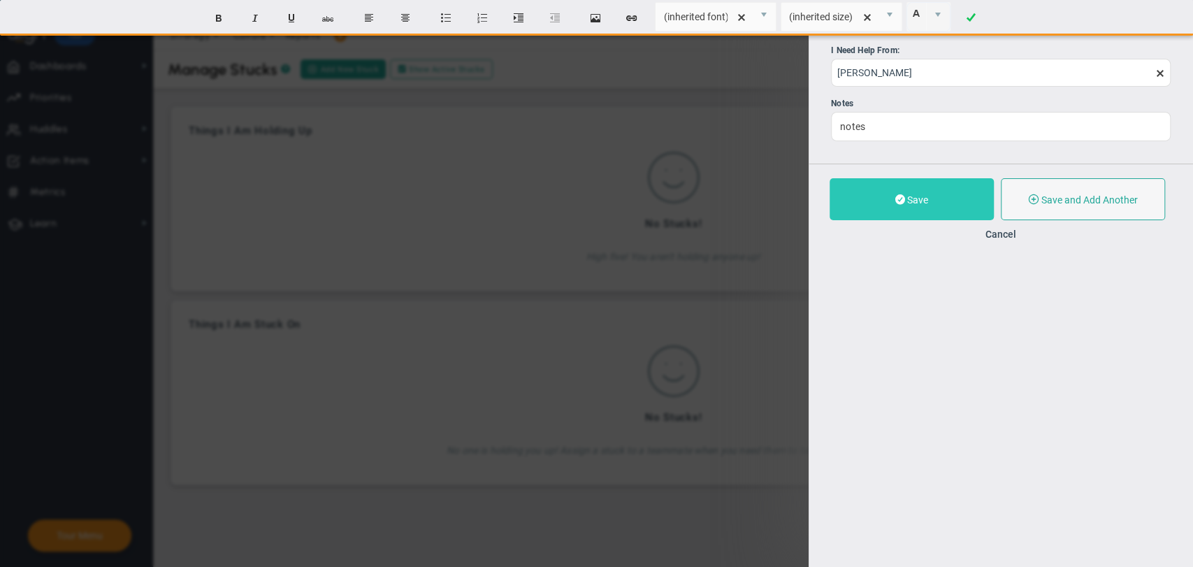
click at [969, 220] on button "Save" at bounding box center [912, 199] width 164 height 42
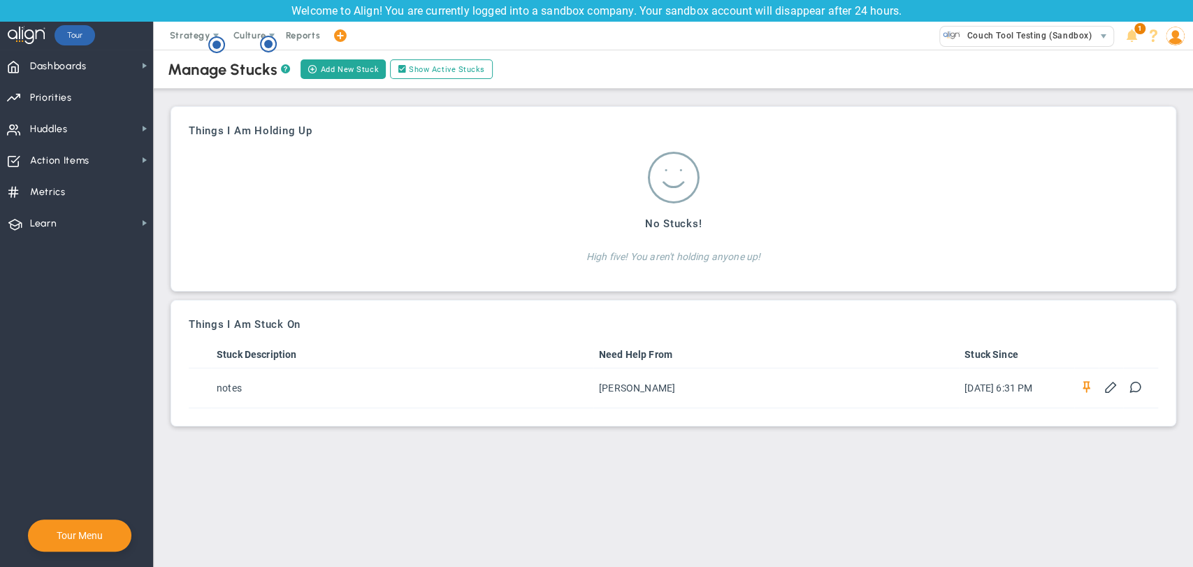
click at [1181, 35] on img at bounding box center [1175, 36] width 19 height 19
click at [1152, 164] on span "Sign Out" at bounding box center [1135, 176] width 113 height 28
